Goal: Information Seeking & Learning: Learn about a topic

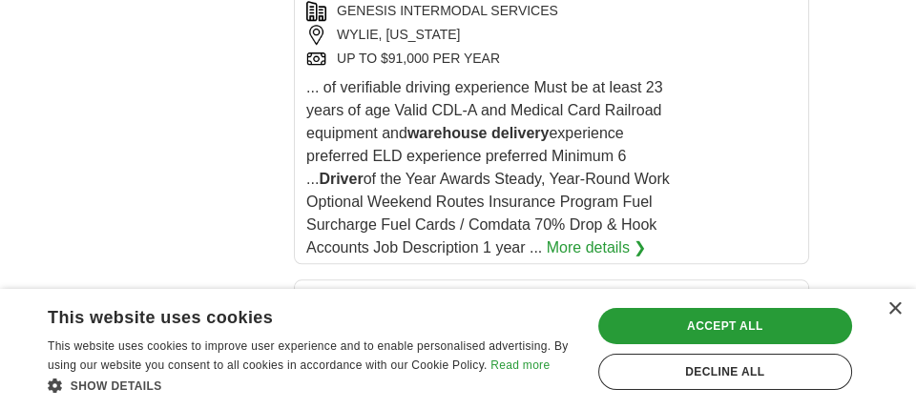
scroll to position [1922, 0]
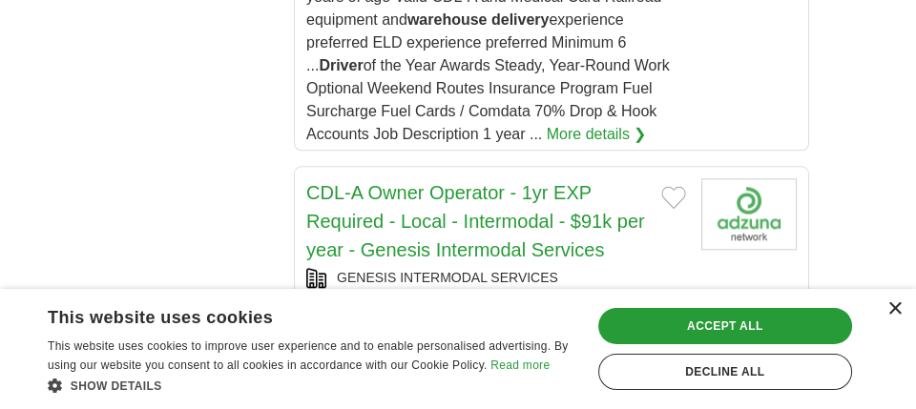
click at [889, 309] on div "×" at bounding box center [894, 309] width 14 height 14
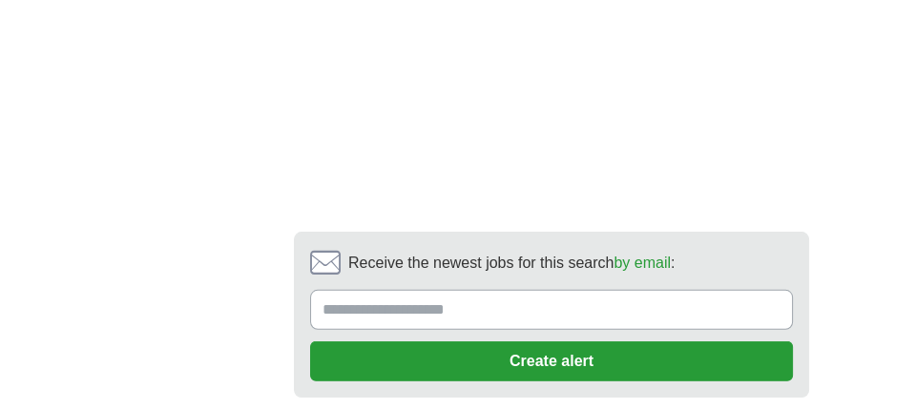
scroll to position [5501, 0]
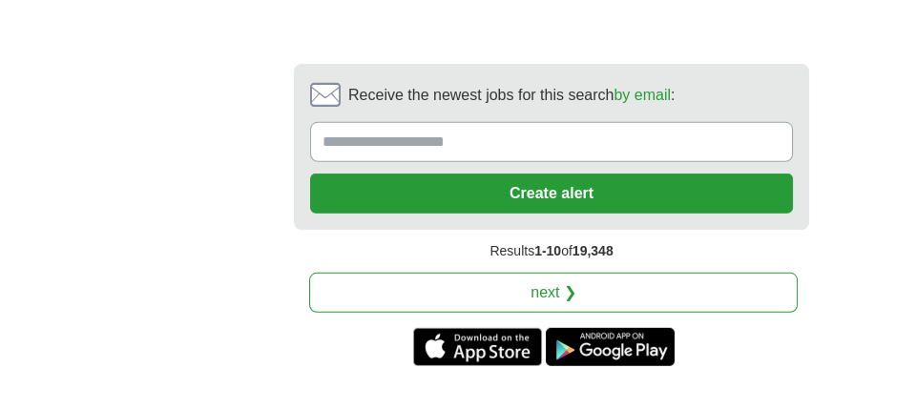
click at [454, 273] on link "next ❯" at bounding box center [553, 293] width 489 height 40
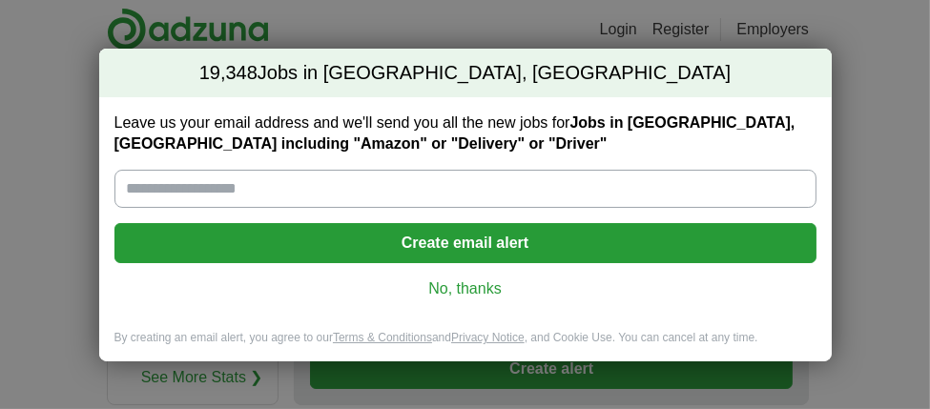
click at [468, 286] on link "No, thanks" at bounding box center [466, 289] width 672 height 21
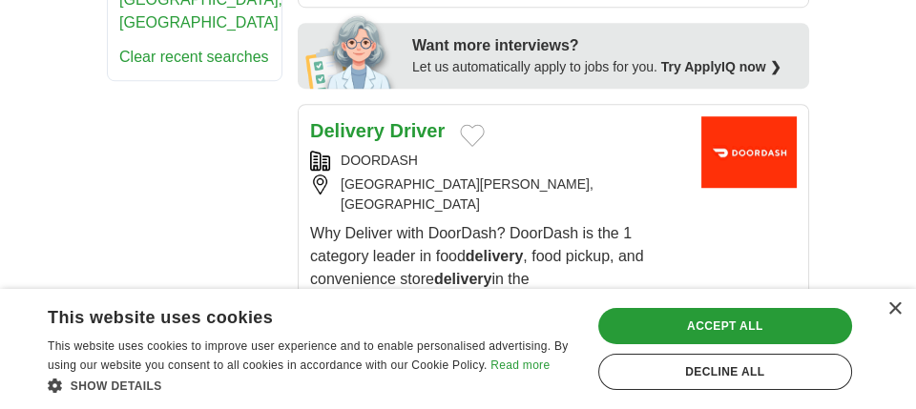
scroll to position [1507, 0]
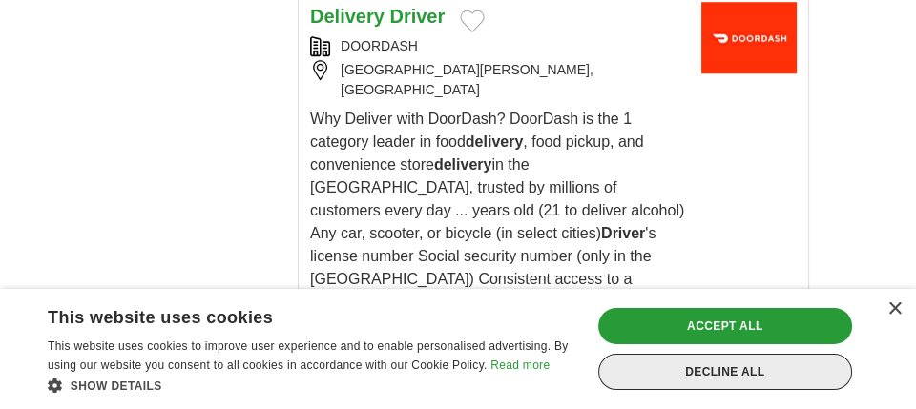
click at [736, 364] on div "Decline all" at bounding box center [725, 372] width 255 height 36
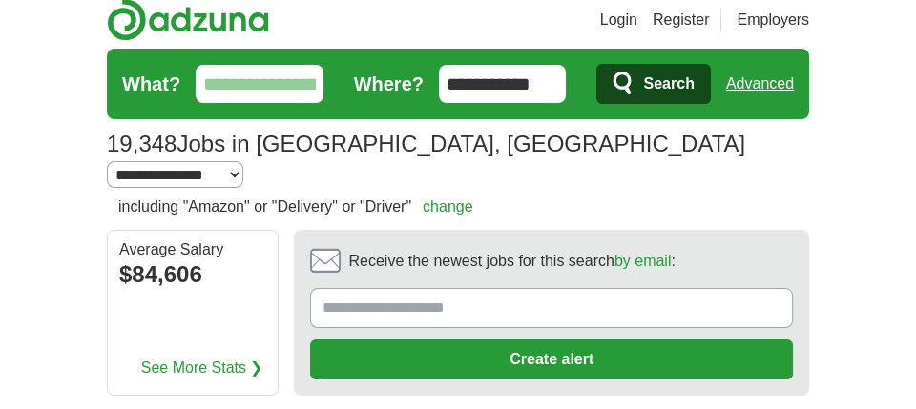
scroll to position [0, 0]
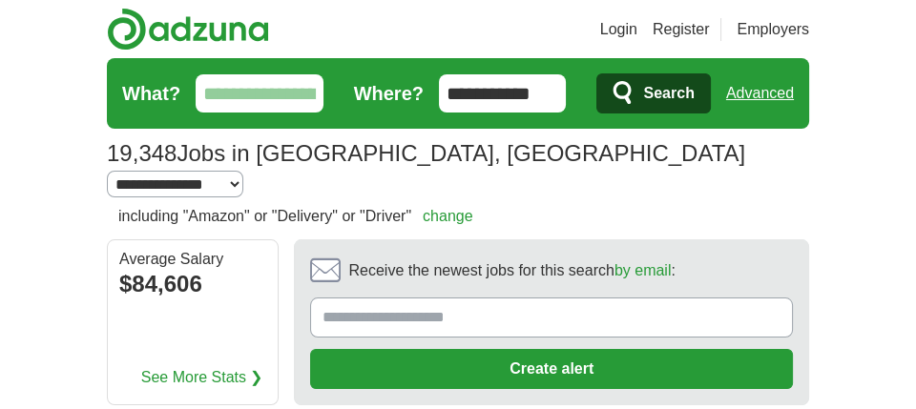
click at [657, 92] on span "Search" at bounding box center [668, 93] width 51 height 38
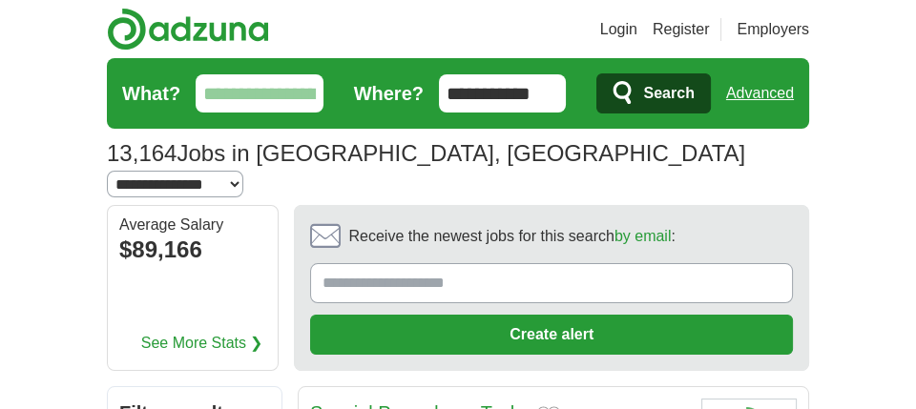
click at [270, 96] on input "What?" at bounding box center [260, 93] width 128 height 38
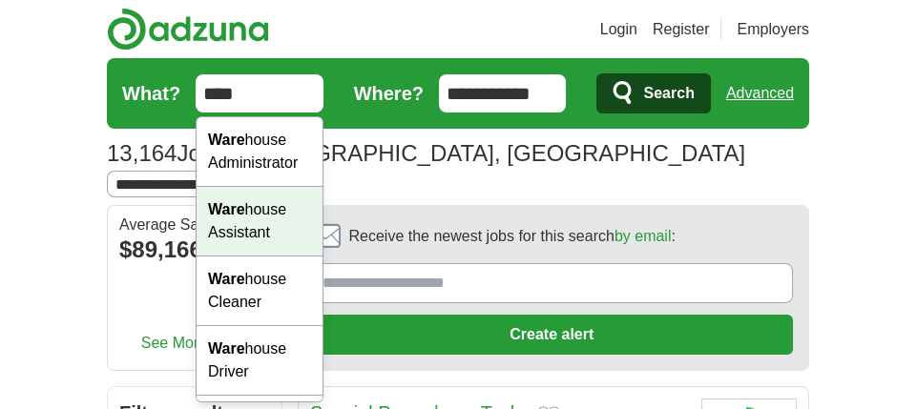
click at [288, 218] on div "Ware house Assistant" at bounding box center [260, 222] width 126 height 70
type input "**********"
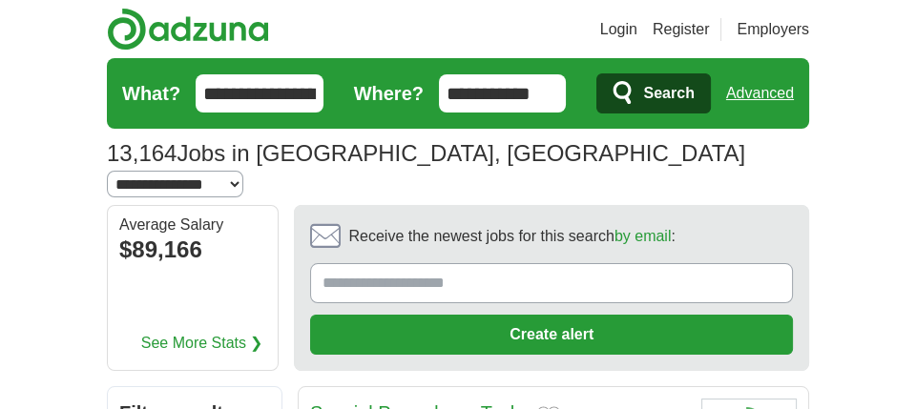
click at [632, 93] on icon "submit" at bounding box center [624, 93] width 23 height 27
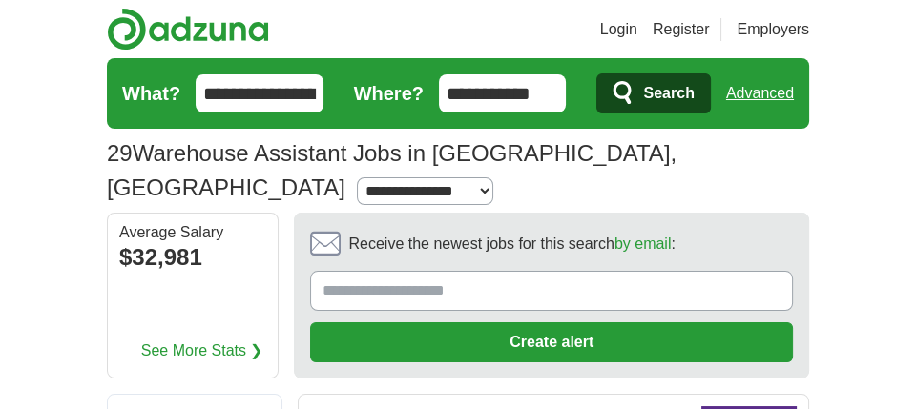
click at [632, 93] on icon "submit" at bounding box center [624, 93] width 23 height 27
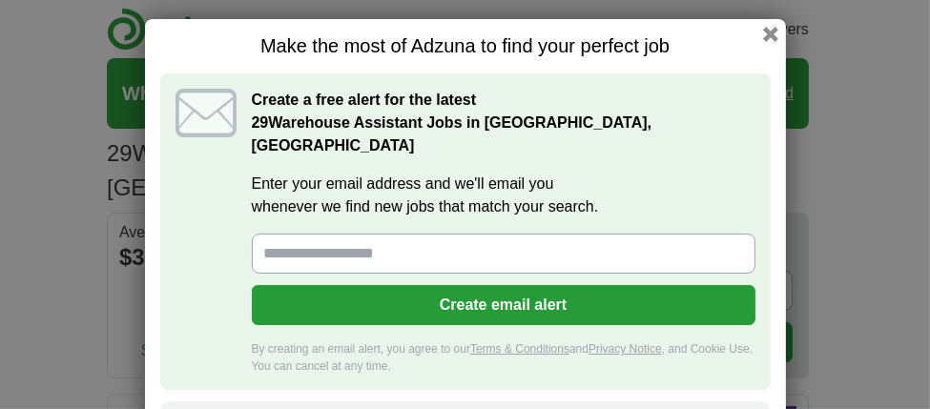
click at [761, 24] on div "Make the most of Adzuna to find your perfect job Create a free alert for the la…" at bounding box center [465, 282] width 641 height 526
click at [758, 25] on div "Make the most of Adzuna to find your perfect job Create a free alert for the la…" at bounding box center [465, 282] width 641 height 526
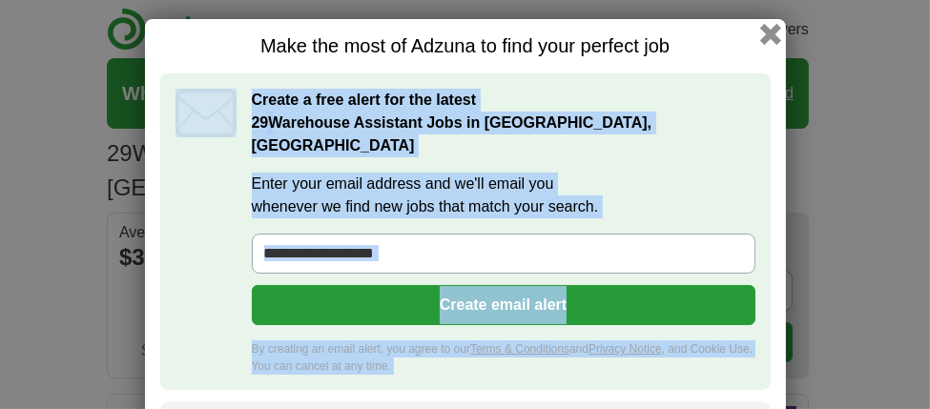
click at [760, 32] on div "Make the most of Adzuna to find your perfect job Create a free alert for the la…" at bounding box center [465, 282] width 641 height 526
click at [760, 32] on button "button" at bounding box center [770, 34] width 21 height 21
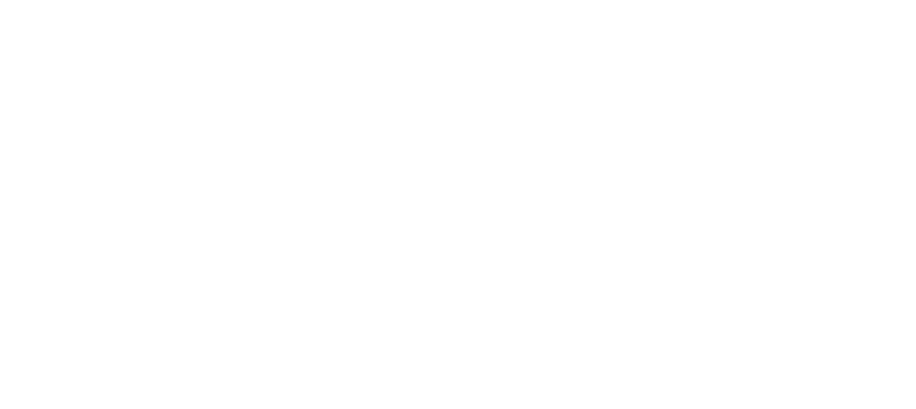
scroll to position [3805, 0]
